Goal: Communication & Community: Connect with others

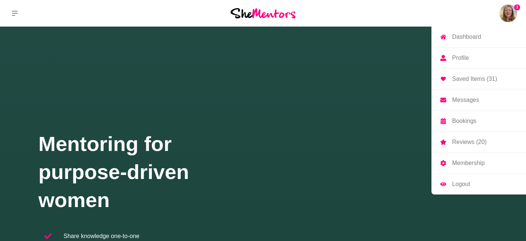
click at [505, 11] on img at bounding box center [508, 13] width 18 height 18
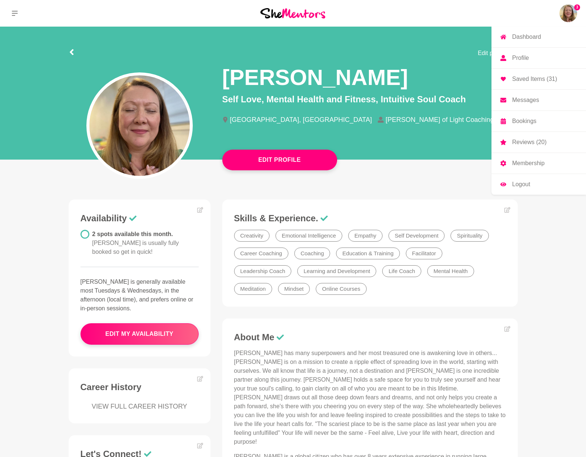
click at [520, 37] on p "Dashboard" at bounding box center [526, 37] width 29 height 6
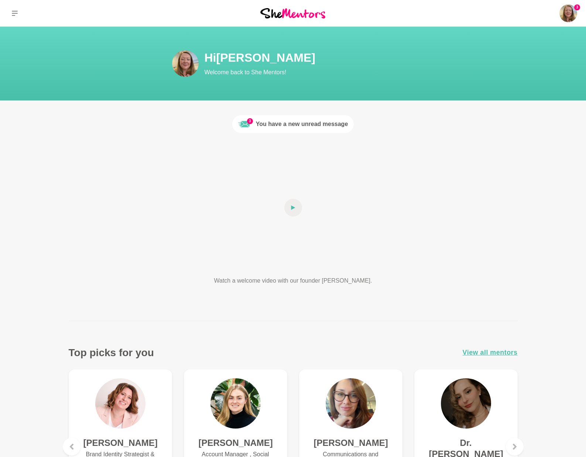
click at [303, 126] on div "You have a new unread message" at bounding box center [302, 124] width 92 height 9
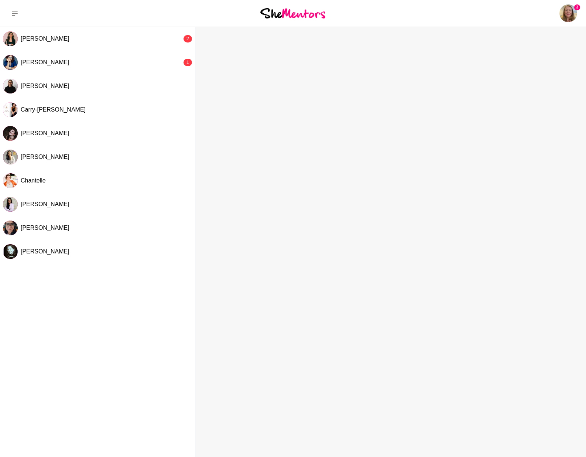
click at [310, 11] on img at bounding box center [292, 13] width 65 height 10
